Goal: Find specific page/section: Find specific page/section

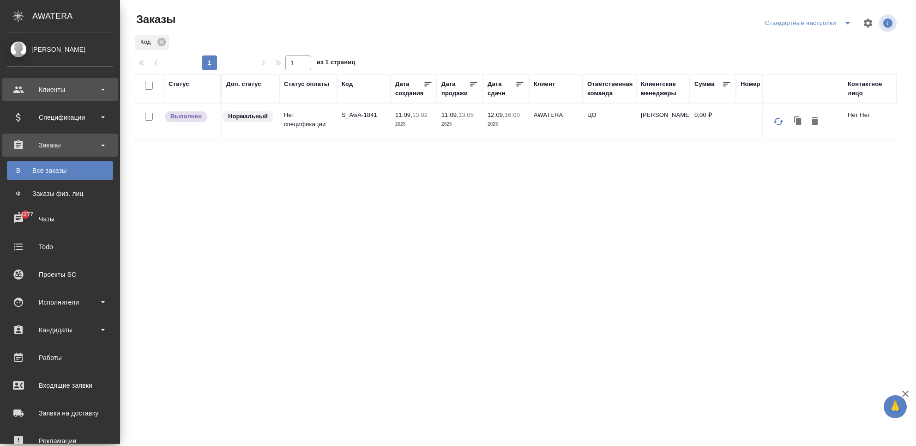
click at [15, 85] on div "Клиенты" at bounding box center [60, 90] width 106 height 14
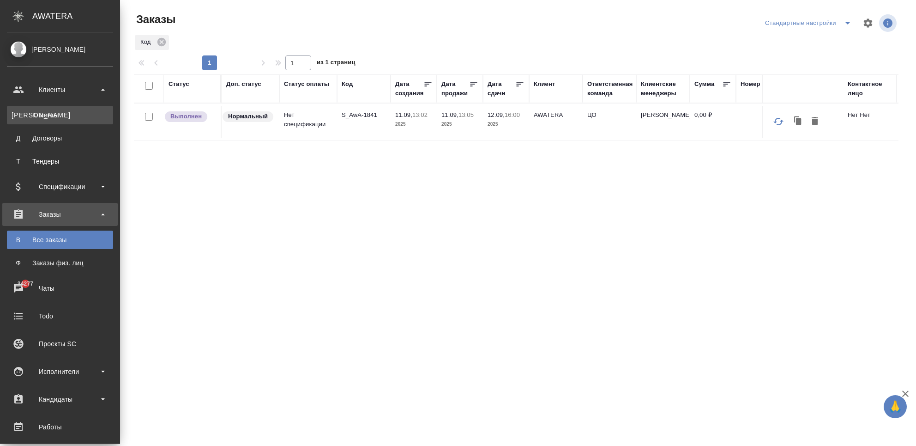
click at [33, 114] on div "Клиенты" at bounding box center [60, 114] width 97 height 9
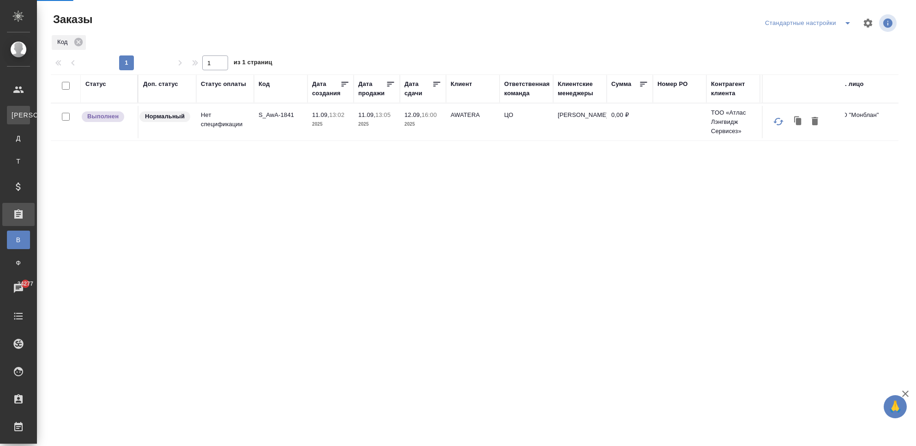
select select "RU"
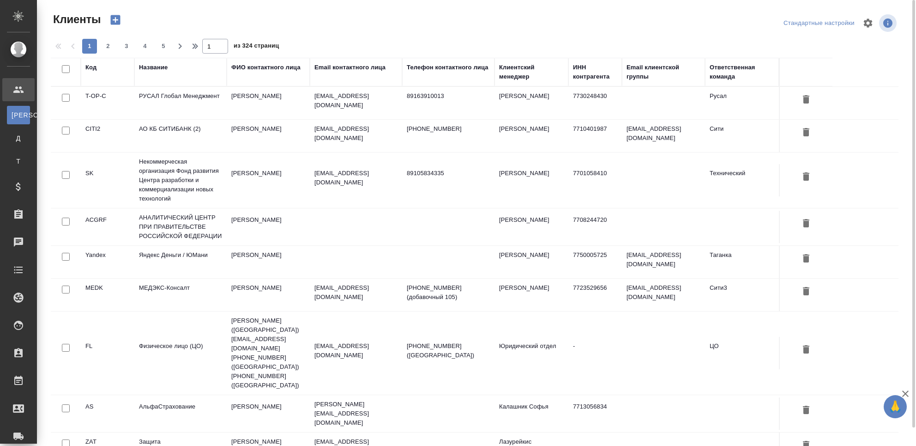
click at [209, 108] on td "РУСАЛ Глобал Менеджмент" at bounding box center [180, 103] width 92 height 32
